Goal: Transaction & Acquisition: Download file/media

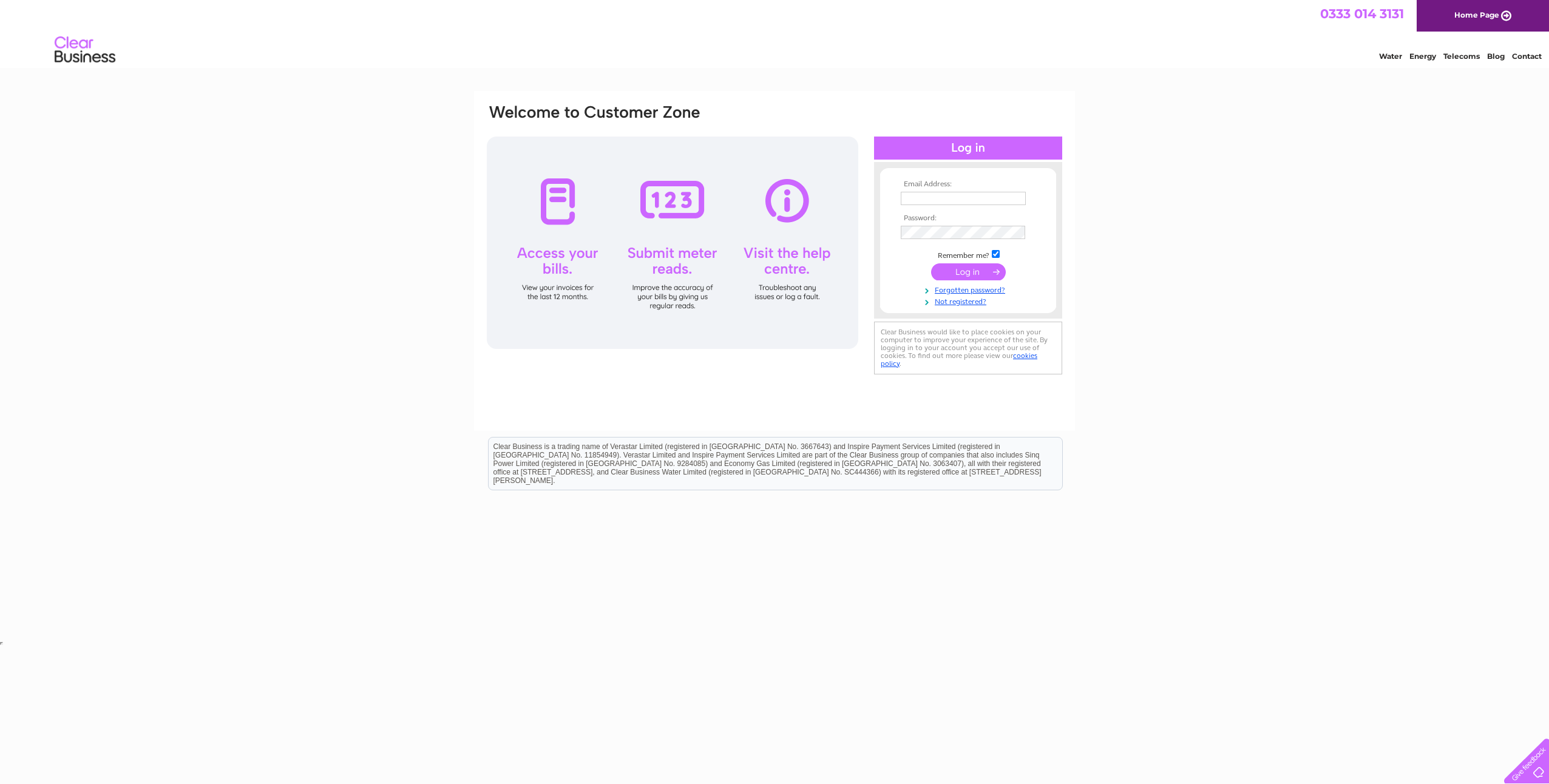
click at [972, 196] on input "text" at bounding box center [963, 198] width 125 height 13
click at [3, 638] on com-1password-button at bounding box center [3, 643] width 0 height 10
type input "[PERSON_NAME][EMAIL_ADDRESS][DOMAIN_NAME]"
click at [963, 273] on input "submit" at bounding box center [968, 272] width 75 height 17
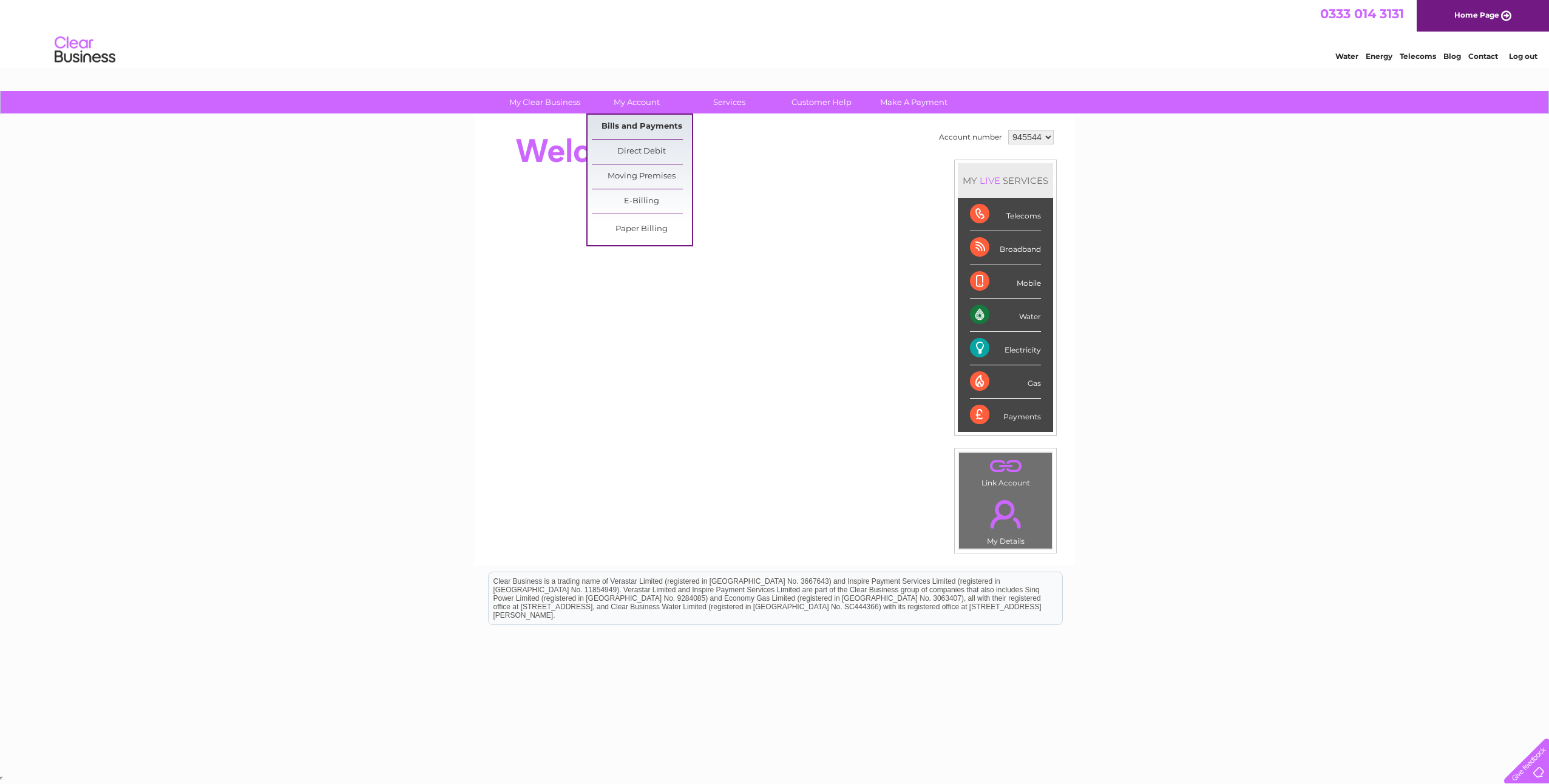
click at [637, 127] on link "Bills and Payments" at bounding box center [642, 126] width 100 height 24
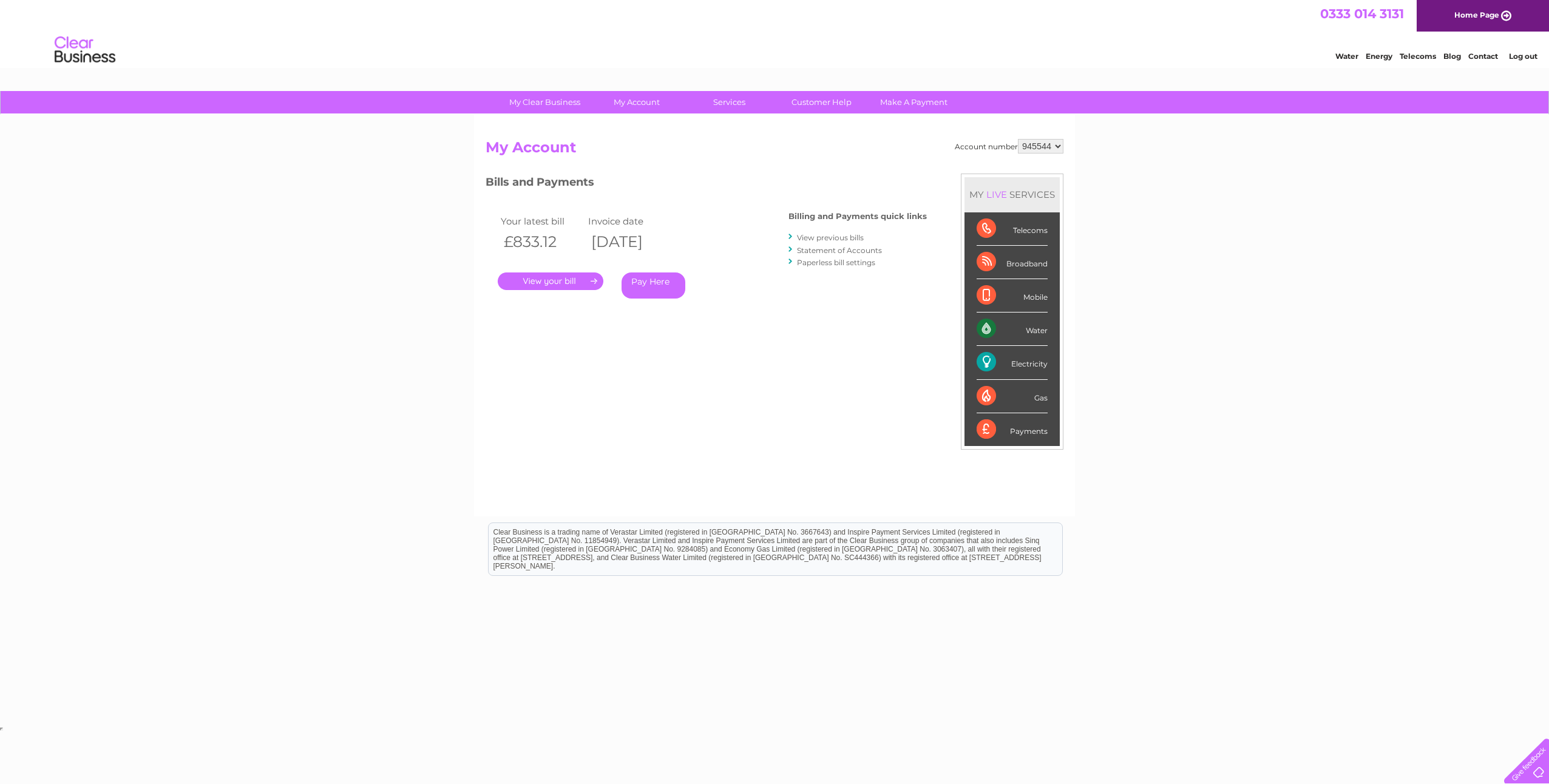
click at [838, 238] on link "View previous bills" at bounding box center [830, 237] width 67 height 9
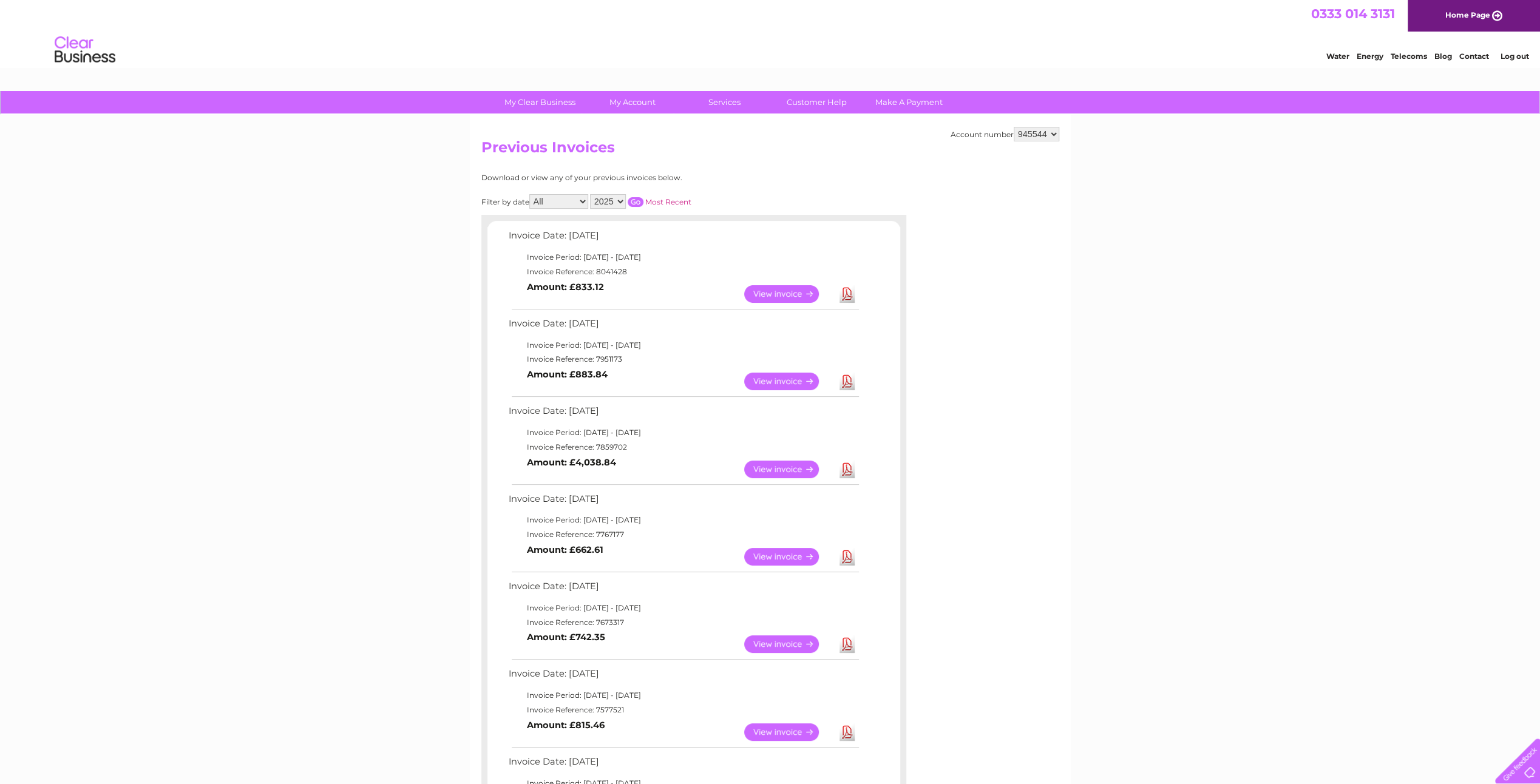
click at [847, 377] on link "Download" at bounding box center [847, 381] width 15 height 17
